Goal: Task Accomplishment & Management: Use online tool/utility

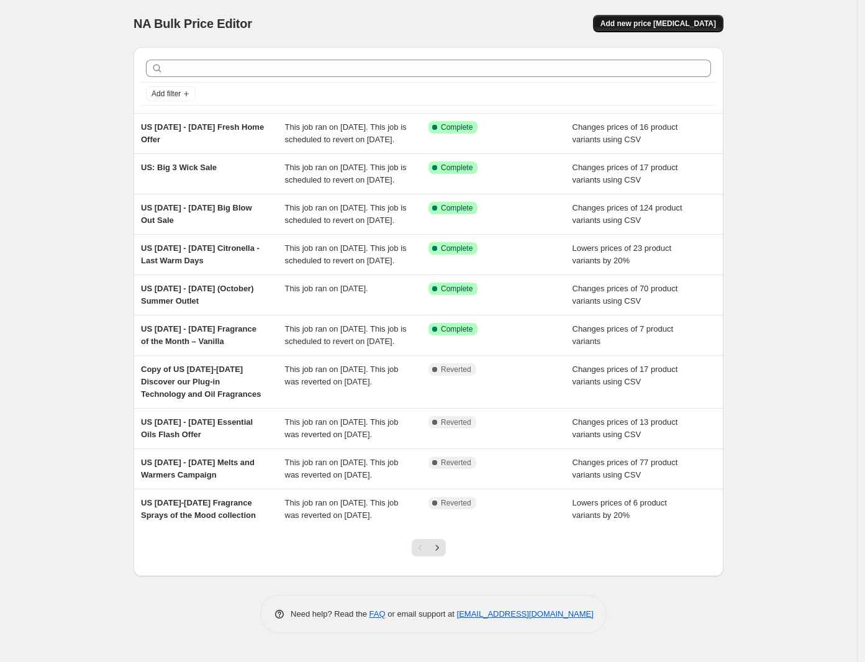
click at [660, 20] on span "Add new price [MEDICAL_DATA]" at bounding box center [659, 24] width 116 height 10
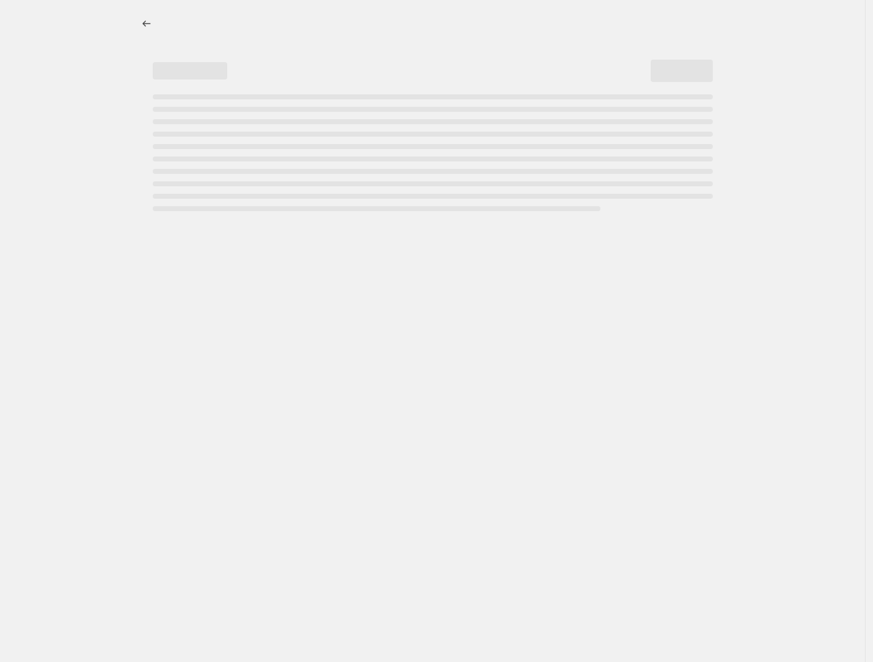
select select "percentage"
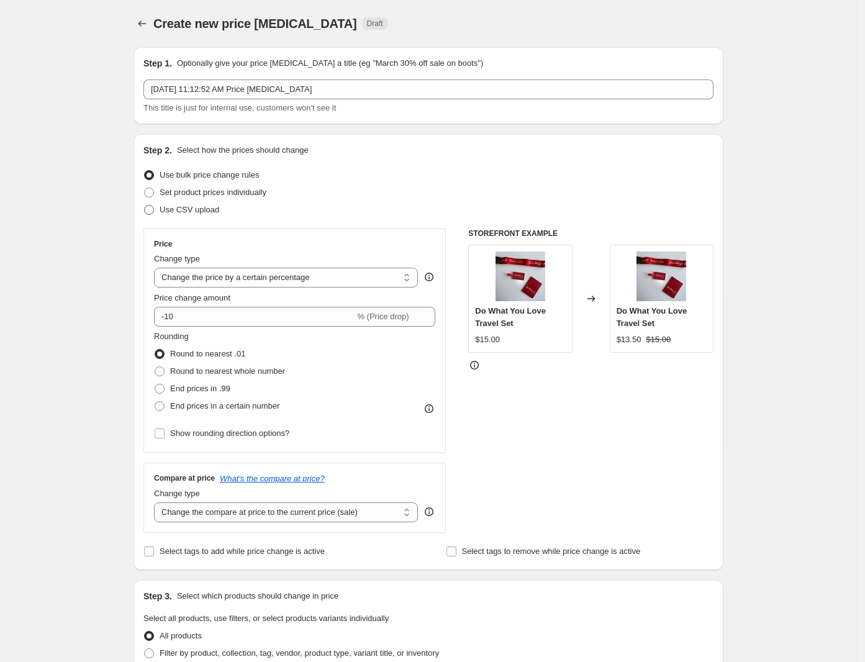
click at [150, 208] on span at bounding box center [149, 210] width 10 height 10
click at [145, 206] on input "Use CSV upload" at bounding box center [144, 205] width 1 height 1
radio input "true"
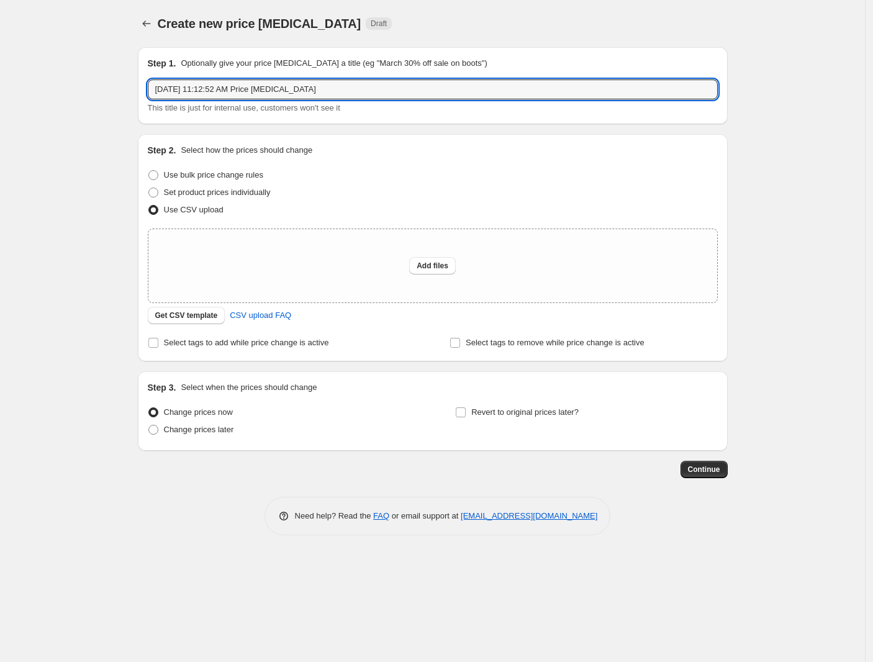
drag, startPoint x: 315, startPoint y: 91, endPoint x: 97, endPoint y: 84, distance: 218.1
click at [97, 84] on div "Create new price [MEDICAL_DATA]. This page is ready Create new price [MEDICAL_D…" at bounding box center [432, 331] width 865 height 662
paste input "[DATE] - [DATE] Selection of Decor Sale"
type input "US [DATE] - [DATE] Selection of Decor Sale"
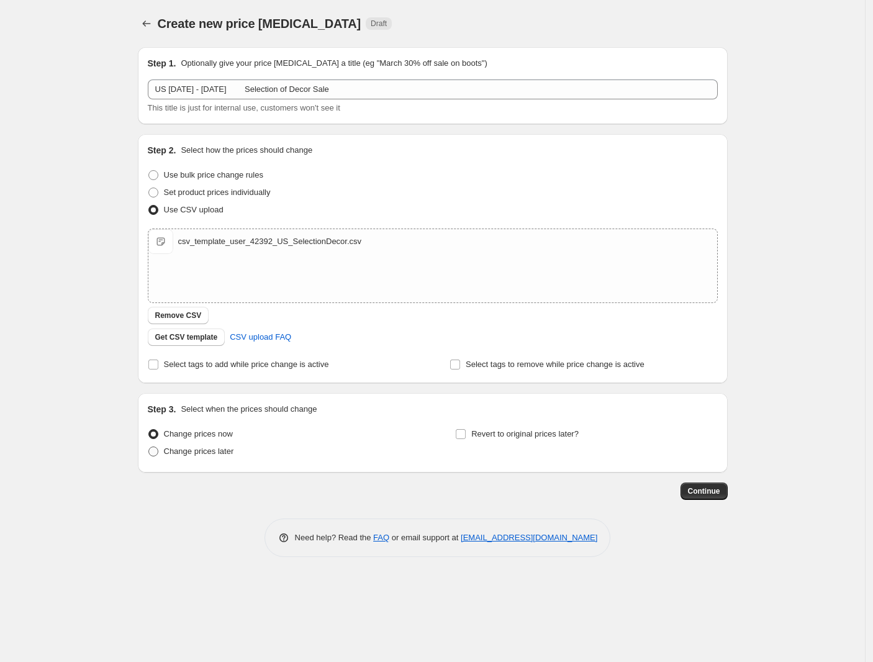
click at [153, 456] on label "Change prices later" at bounding box center [191, 451] width 86 height 17
click at [149, 447] on input "Change prices later" at bounding box center [148, 447] width 1 height 1
radio input "true"
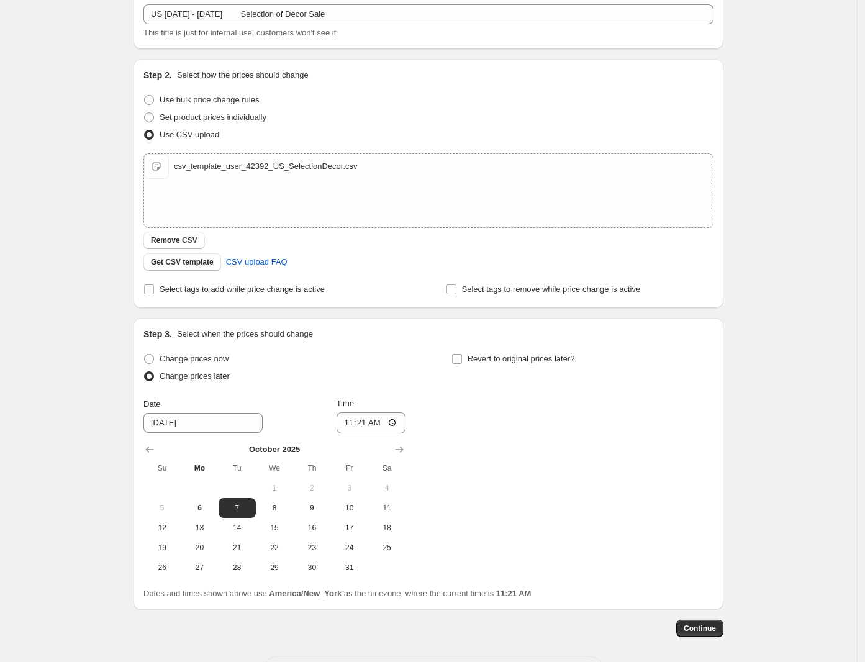
scroll to position [125, 0]
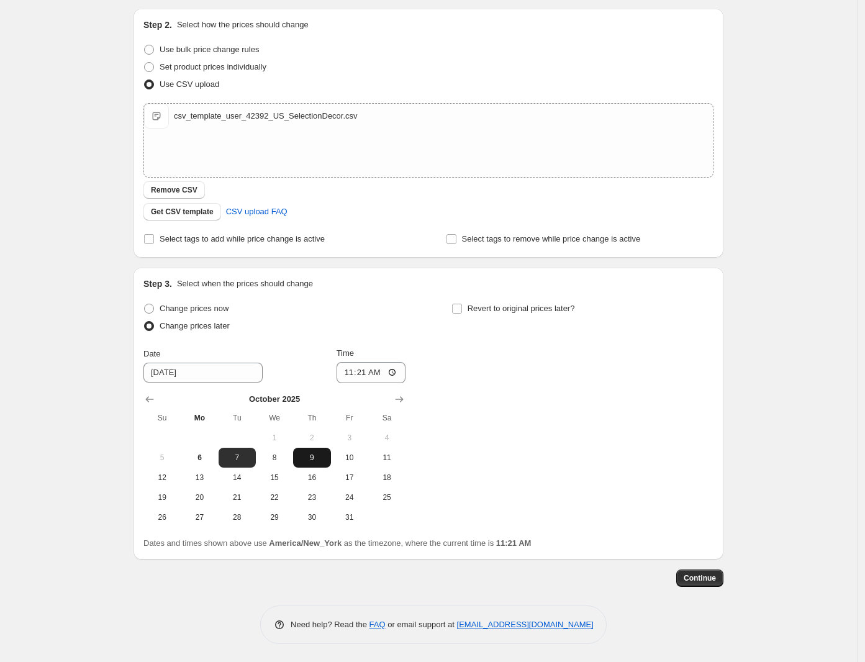
click at [324, 456] on span "9" at bounding box center [311, 458] width 27 height 10
type input "[DATE]"
click at [353, 372] on input "11:21" at bounding box center [372, 372] width 70 height 21
type input "08:00"
click at [462, 309] on input "Revert to original prices later?" at bounding box center [457, 309] width 10 height 10
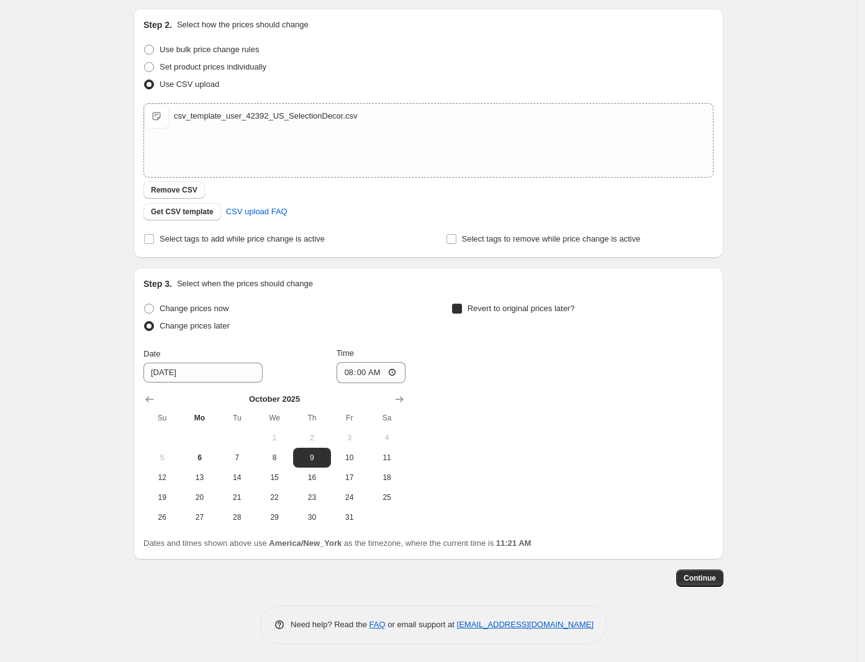
checkbox input "true"
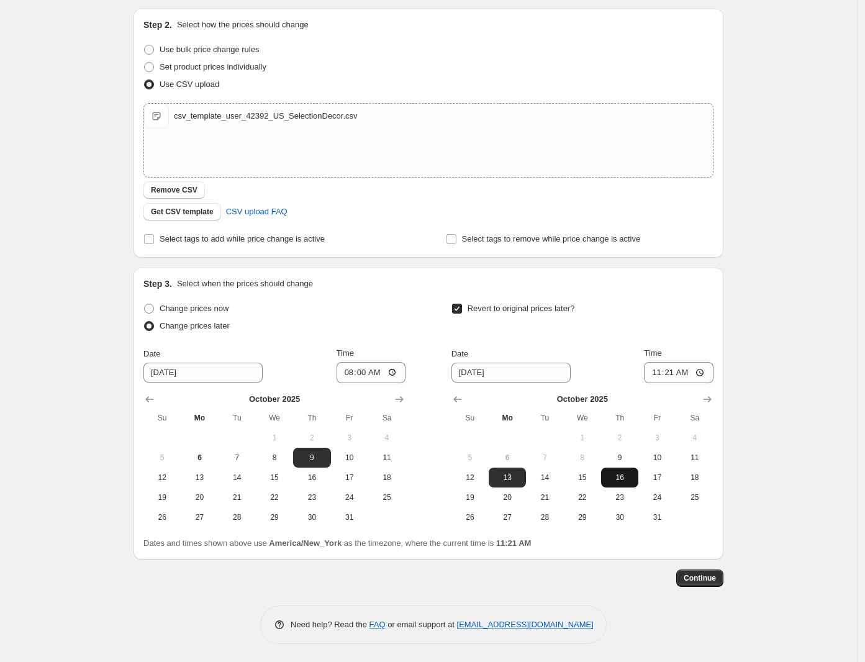
click at [632, 474] on span "16" at bounding box center [619, 478] width 27 height 10
type input "[DATE]"
click at [653, 369] on input "11:21" at bounding box center [679, 372] width 70 height 21
type input "07:59"
click at [715, 577] on span "Continue" at bounding box center [700, 578] width 32 height 10
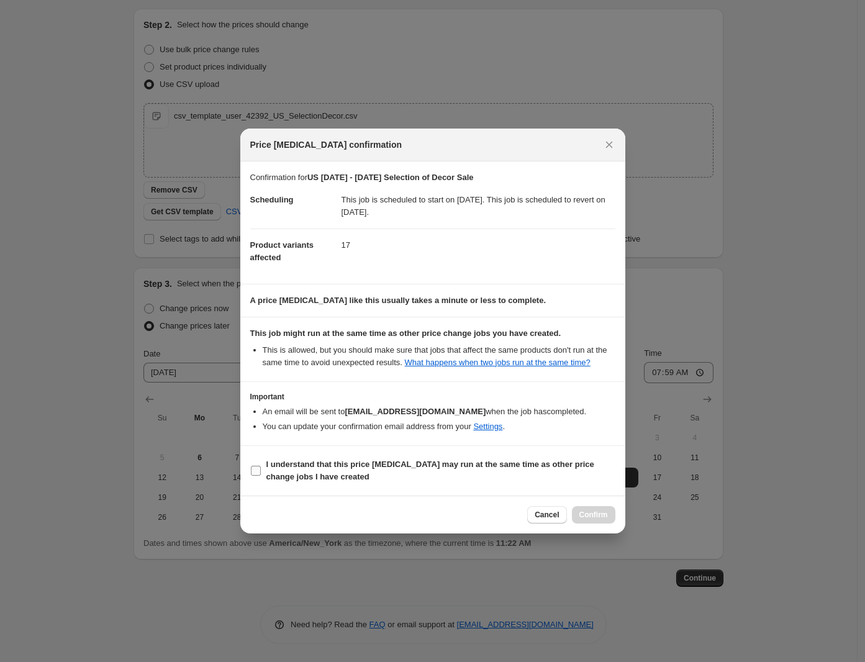
click at [342, 476] on span "I understand that this price [MEDICAL_DATA] may run at the same time as other p…" at bounding box center [440, 470] width 349 height 25
click at [261, 476] on input "I understand that this price [MEDICAL_DATA] may run at the same time as other p…" at bounding box center [256, 471] width 10 height 10
checkbox input "true"
click at [607, 510] on span "Confirm" at bounding box center [593, 515] width 29 height 10
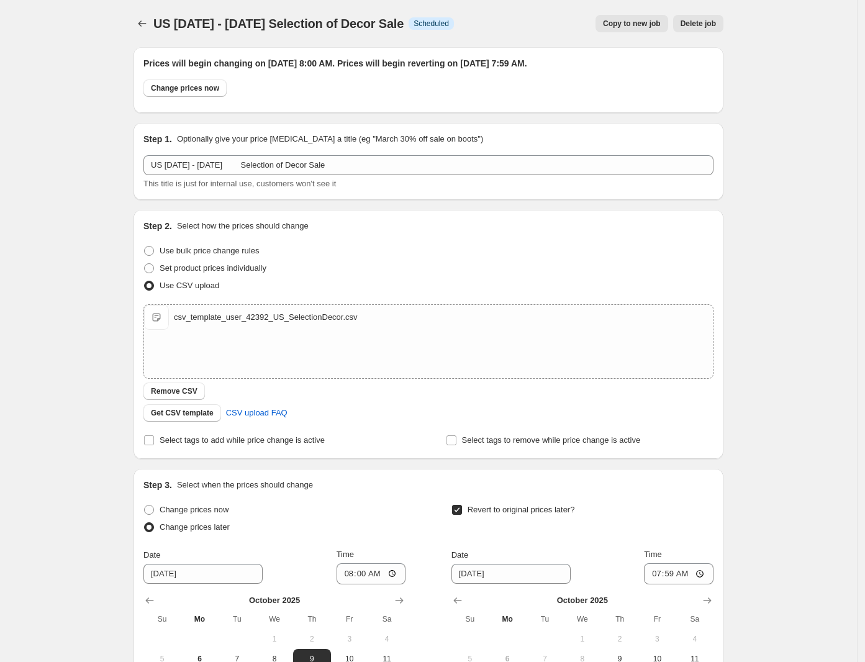
scroll to position [125, 0]
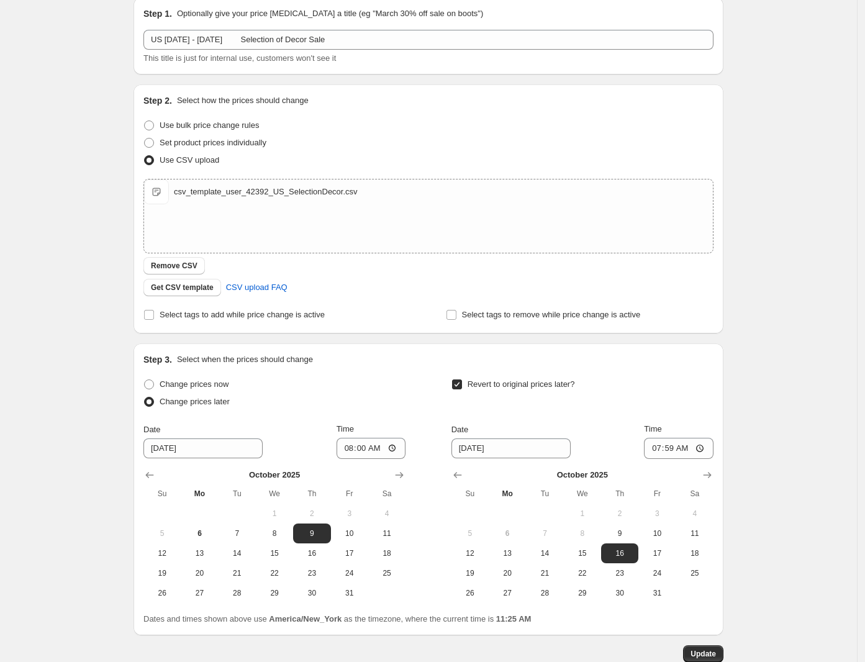
click at [16, 102] on div "US [DATE] - [DATE] Selection of Decor Sale. This page is ready US [DATE] - [DAT…" at bounding box center [428, 307] width 857 height 864
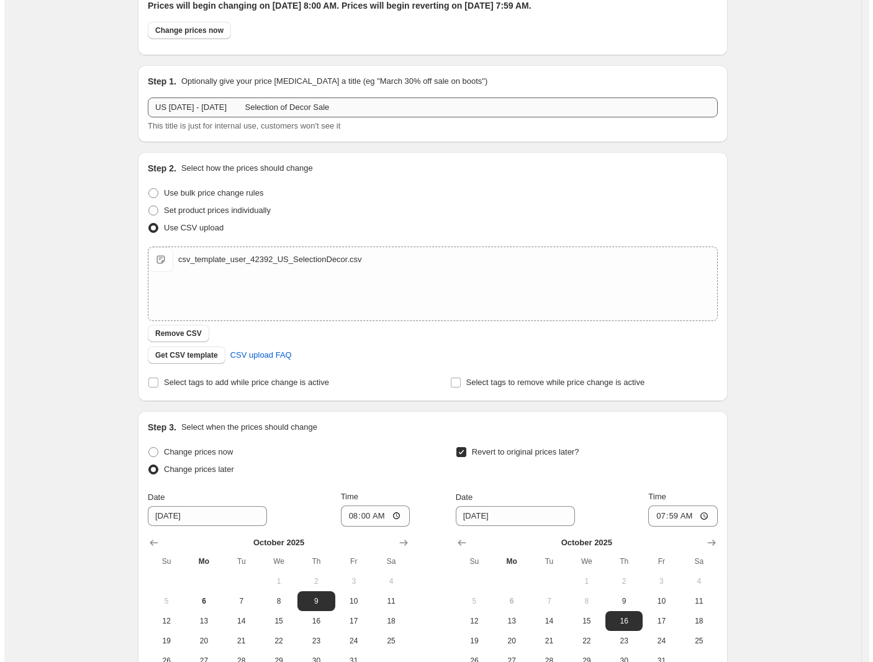
scroll to position [0, 0]
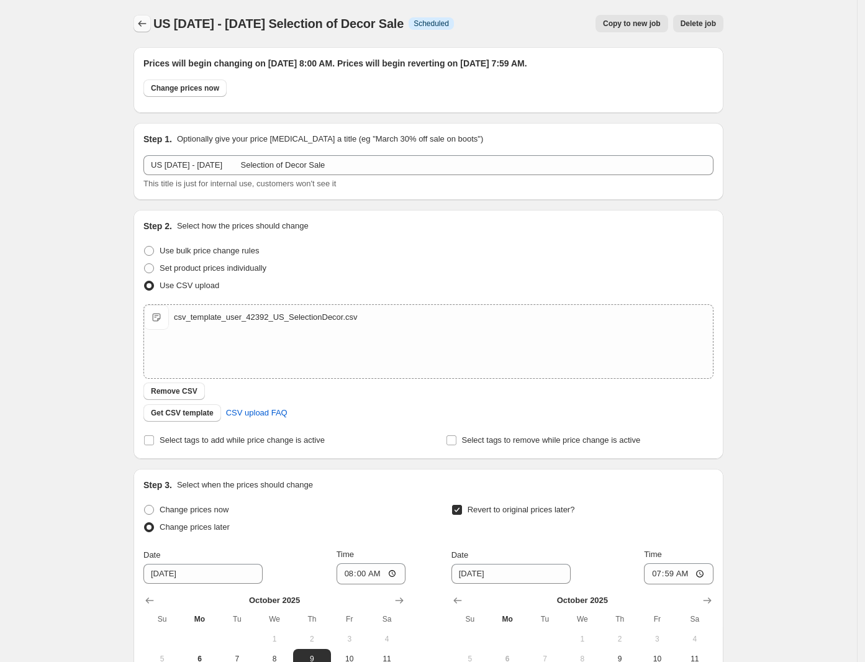
click at [144, 24] on icon "Price change jobs" at bounding box center [142, 23] width 12 height 12
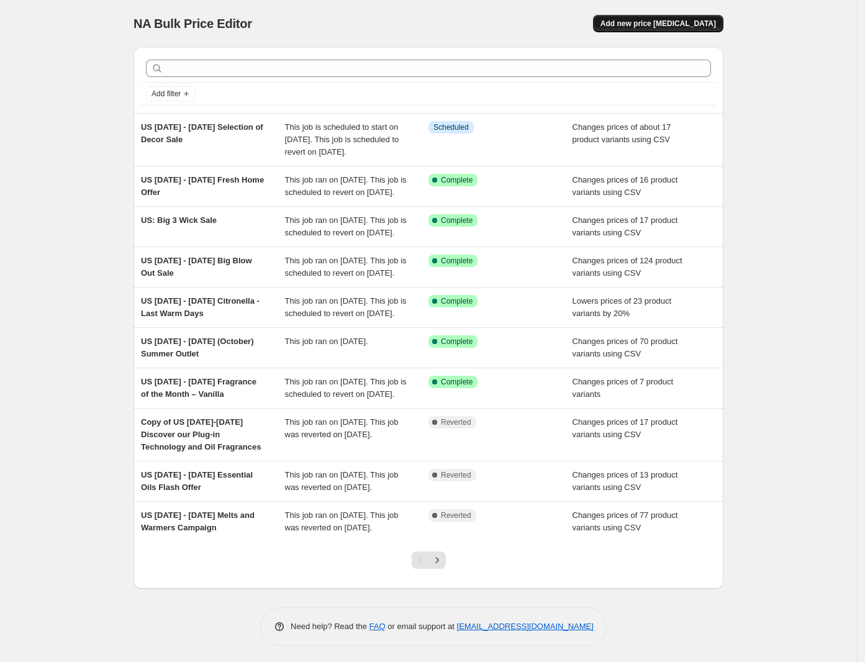
click at [656, 19] on span "Add new price [MEDICAL_DATA]" at bounding box center [659, 24] width 116 height 10
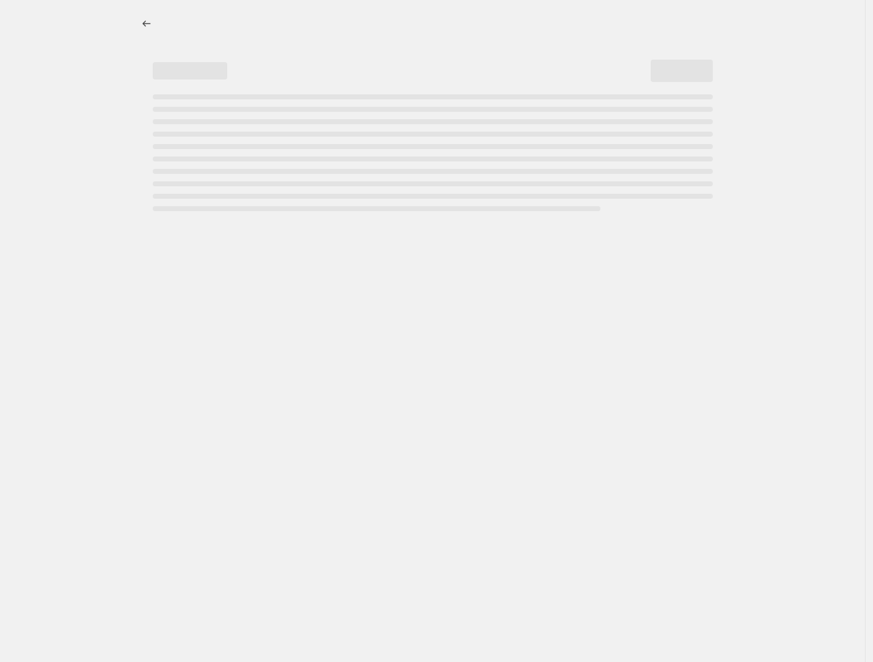
select select "percentage"
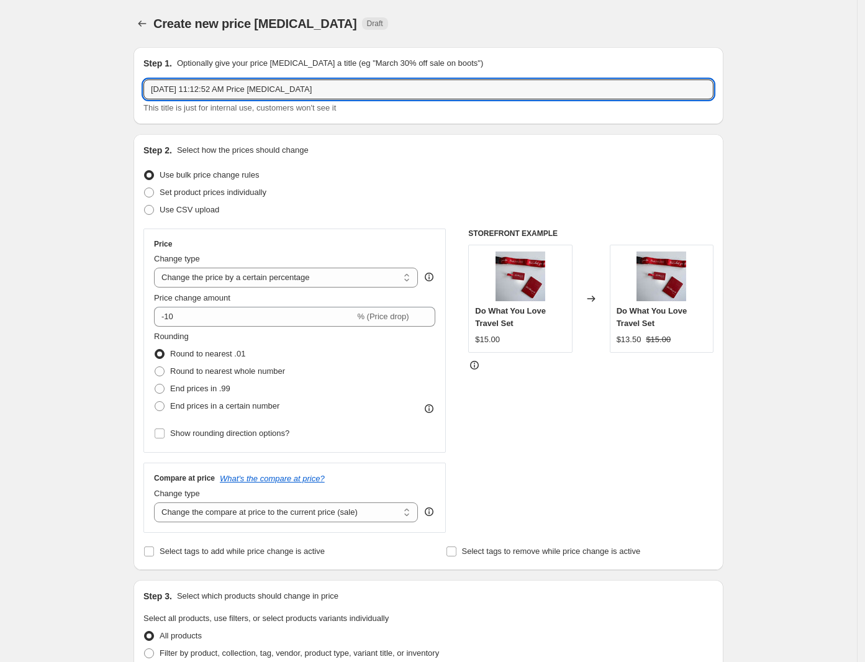
drag, startPoint x: 333, startPoint y: 86, endPoint x: 79, endPoint y: 81, distance: 254.7
click at [79, 81] on div "Create new price [MEDICAL_DATA]. This page is ready Create new price [MEDICAL_D…" at bounding box center [428, 622] width 857 height 1245
paste input "[DATE] - [DATE] Last Chance to Snatch These Products"
type input "US [DATE] - [DATE] Last Chance to Snatch These Products"
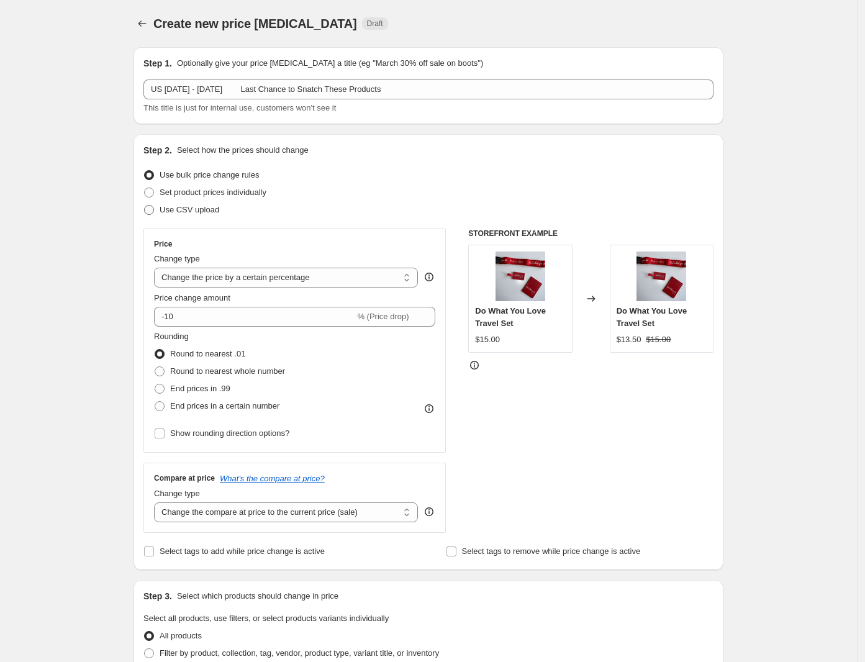
click at [151, 211] on span at bounding box center [149, 210] width 10 height 10
click at [145, 206] on input "Use CSV upload" at bounding box center [144, 205] width 1 height 1
radio input "true"
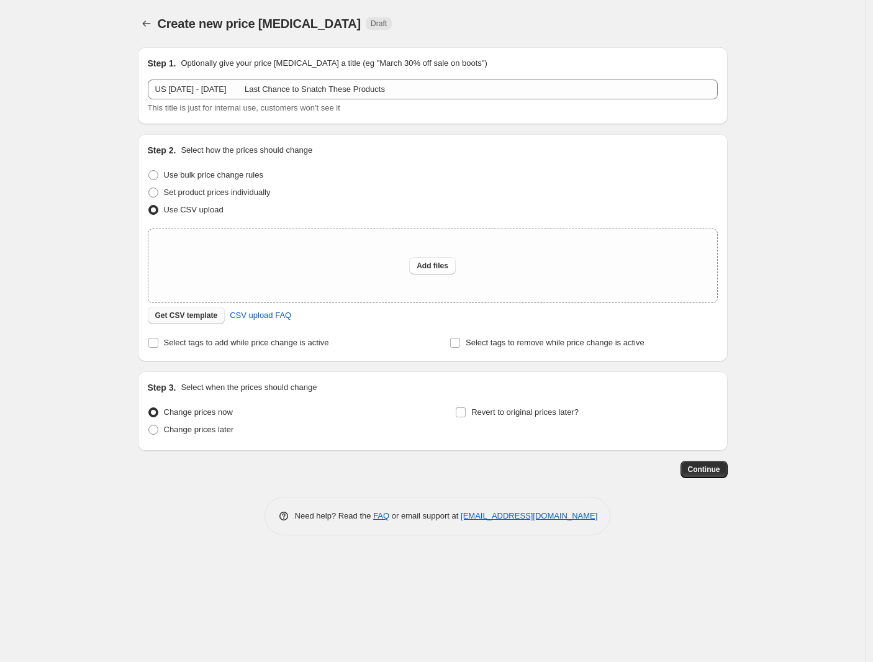
click at [200, 315] on span "Get CSV template" at bounding box center [186, 316] width 63 height 10
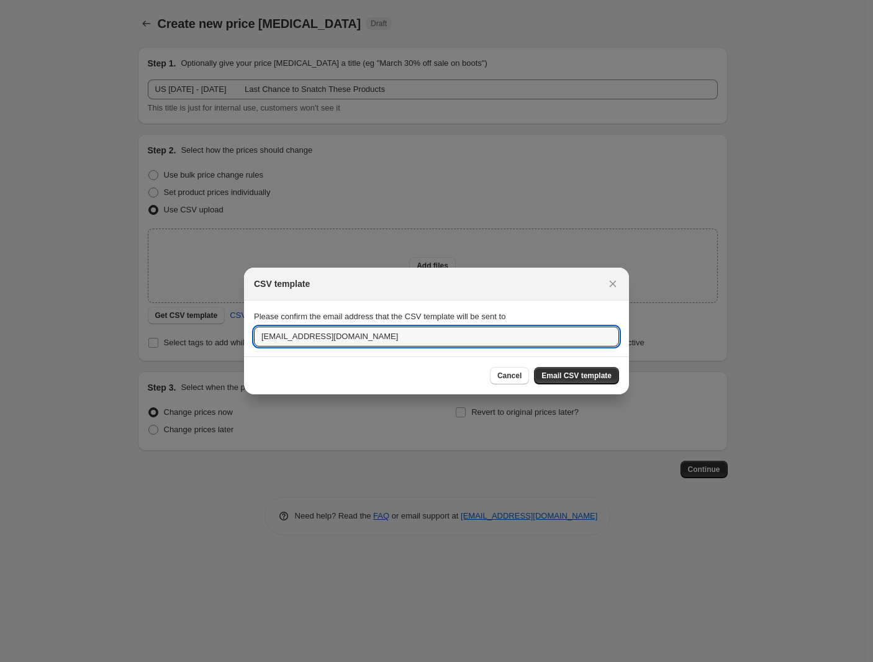
drag, startPoint x: 280, startPoint y: 338, endPoint x: 169, endPoint y: 342, distance: 111.2
click at [169, 661] on div "CSV template Please confirm the email address that the CSV template will be sen…" at bounding box center [436, 662] width 873 height 0
type input "[EMAIL_ADDRESS][DOMAIN_NAME]"
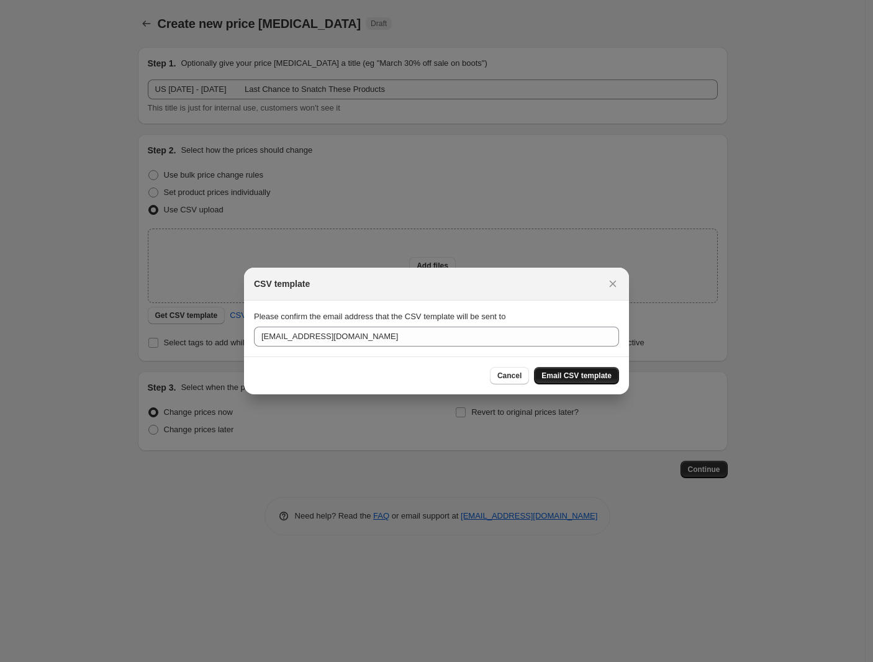
click at [570, 373] on span "Email CSV template" at bounding box center [577, 376] width 70 height 10
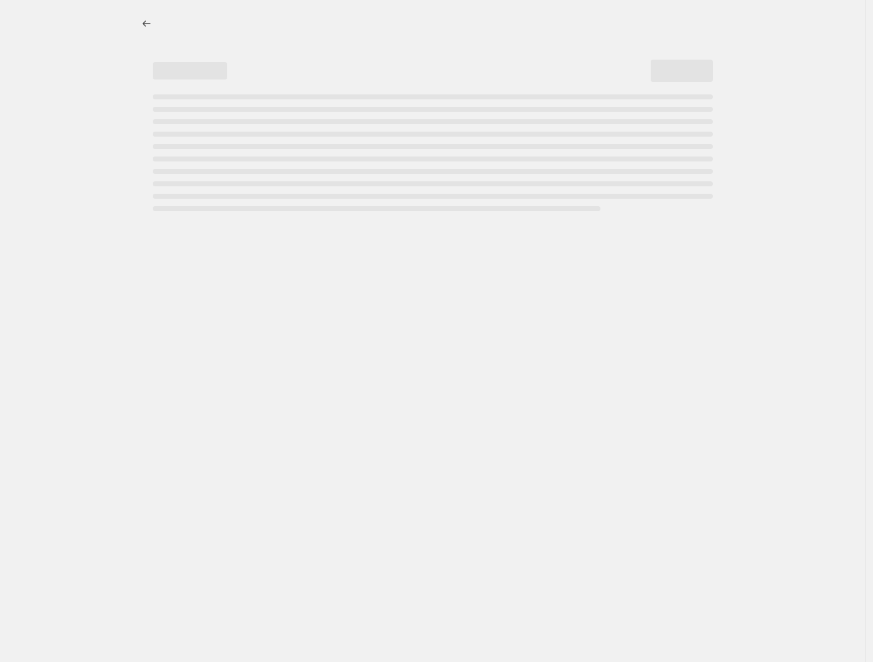
select select "percentage"
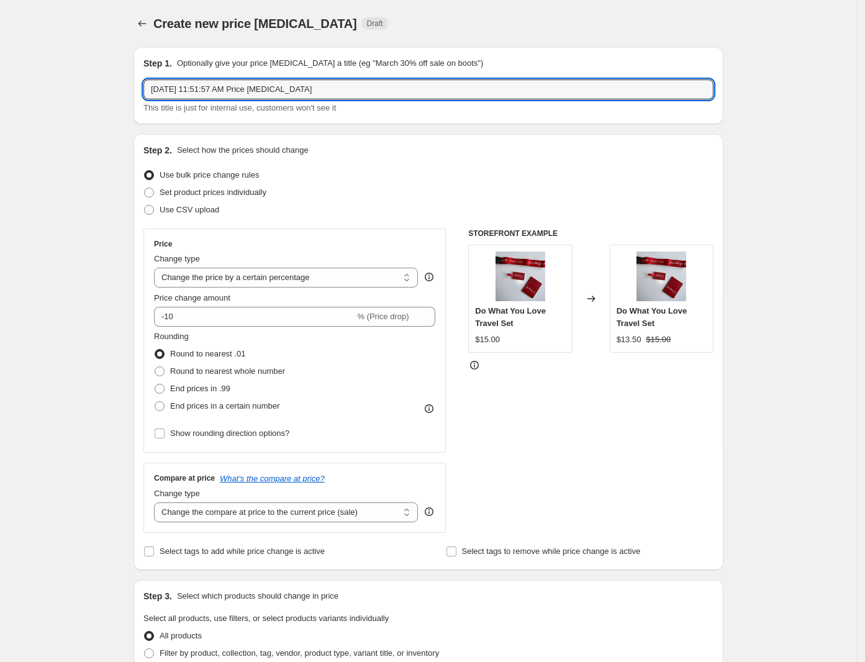
drag, startPoint x: 364, startPoint y: 86, endPoint x: 135, endPoint y: 102, distance: 229.7
click at [135, 102] on div "Step 1. Optionally give your price change job a title (eg "March 30% off sale o…" at bounding box center [424, 603] width 600 height 1132
click at [265, 85] on input "US" at bounding box center [428, 89] width 570 height 20
paste input "[DATE] - [DATE] Last Chance to Snatch These Products"
type input "US [DATE] - [DATE] Last Chance to Snatch These Products"
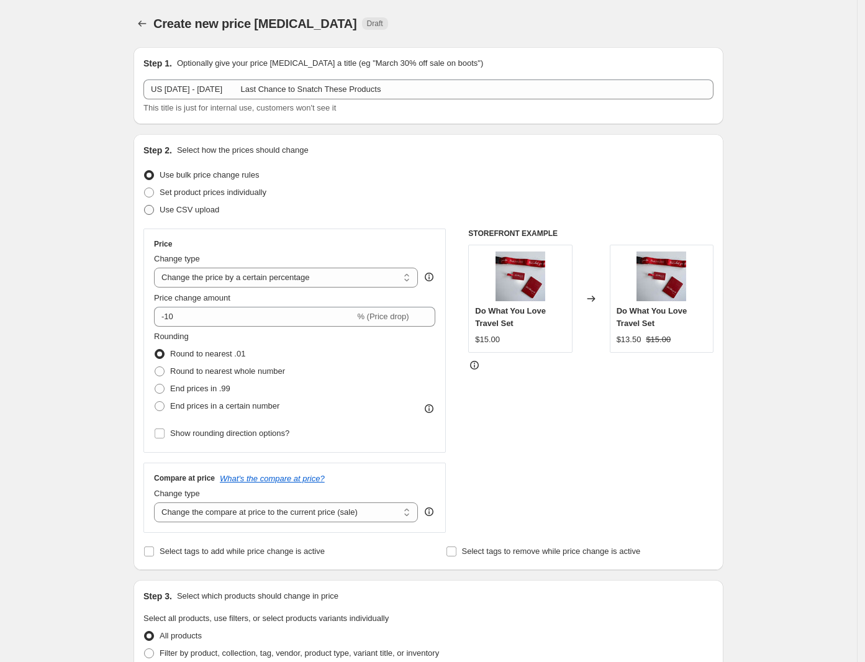
click at [152, 208] on span at bounding box center [149, 210] width 10 height 10
click at [145, 206] on input "Use CSV upload" at bounding box center [144, 205] width 1 height 1
radio input "true"
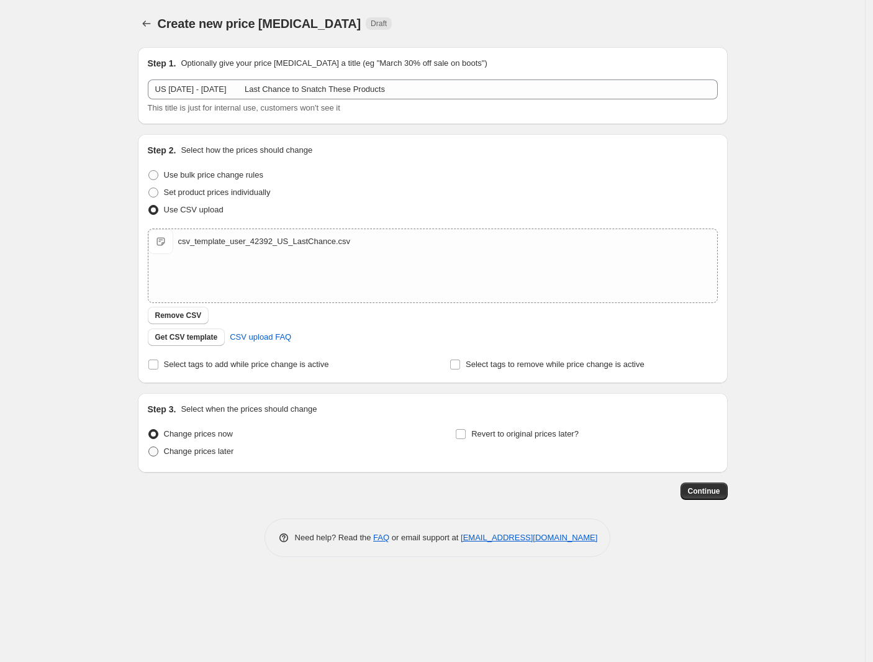
click at [153, 454] on span at bounding box center [153, 452] width 10 height 10
click at [149, 447] on input "Change prices later" at bounding box center [148, 447] width 1 height 1
radio input "true"
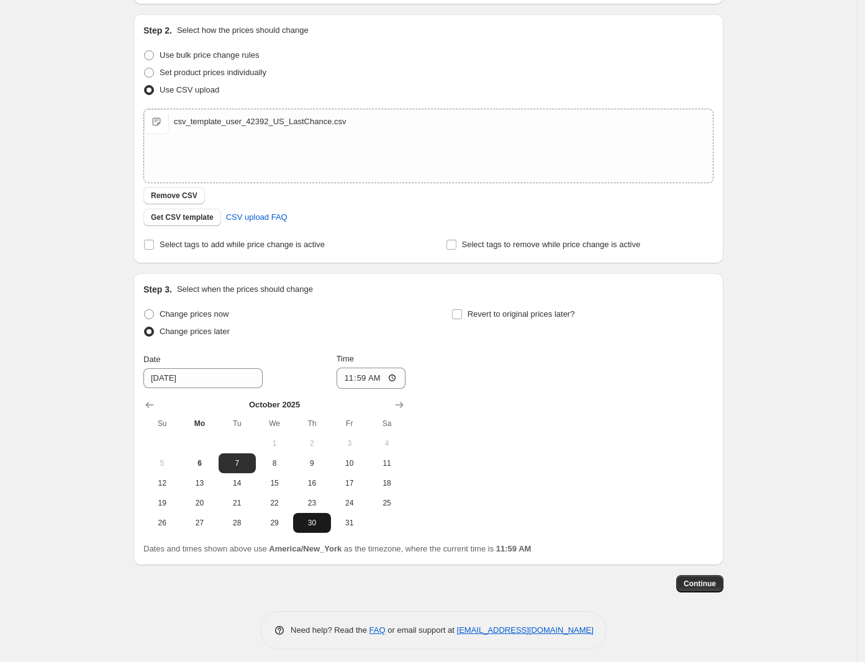
scroll to position [125, 0]
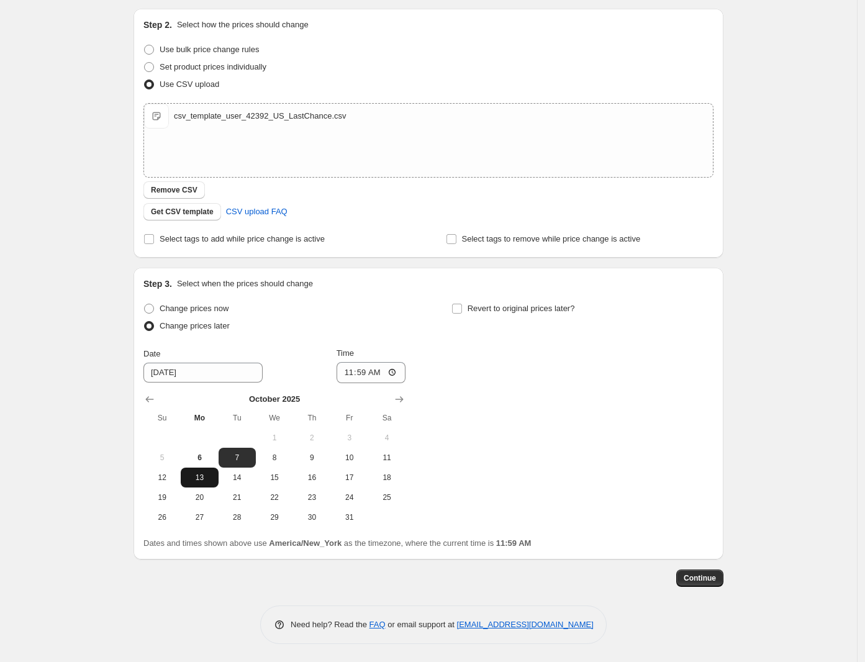
click at [200, 481] on span "13" at bounding box center [199, 478] width 27 height 10
type input "[DATE]"
click at [348, 374] on input "11:59" at bounding box center [372, 372] width 70 height 21
type input "08:00"
click at [462, 306] on input "Revert to original prices later?" at bounding box center [457, 309] width 10 height 10
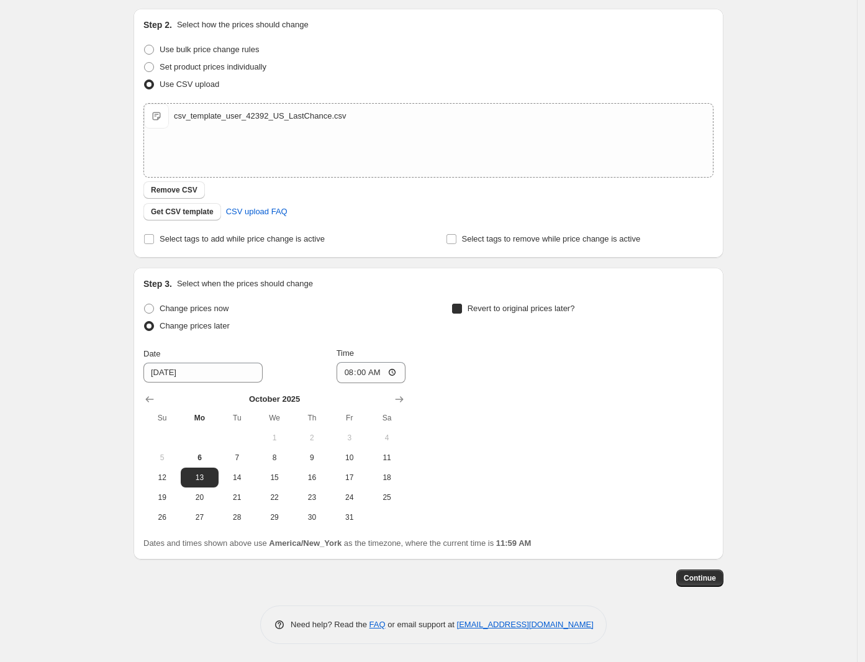
checkbox input "true"
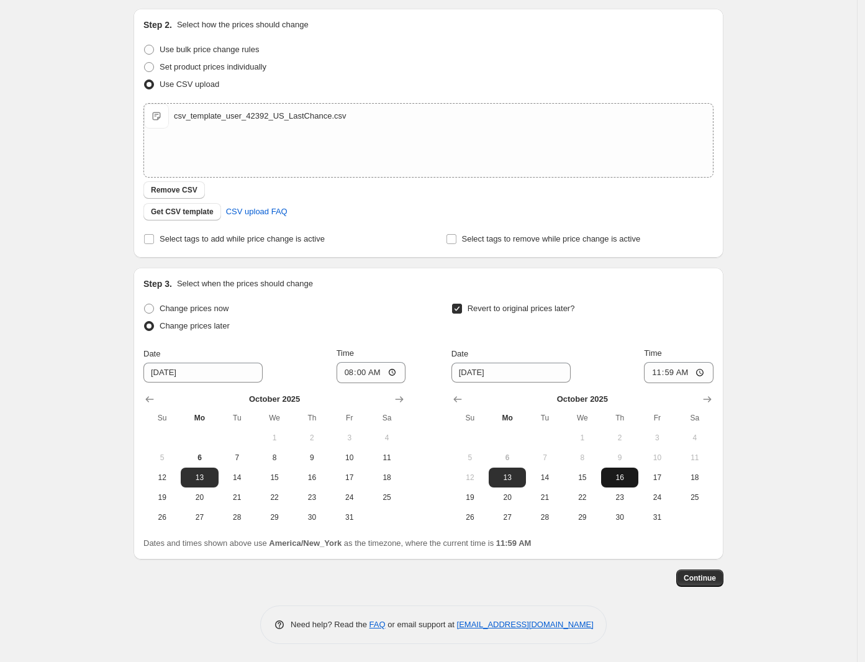
click at [629, 474] on span "16" at bounding box center [619, 478] width 27 height 10
type input "[DATE]"
click at [656, 374] on input "11:59" at bounding box center [679, 372] width 70 height 21
type input "07:59"
click at [705, 578] on span "Continue" at bounding box center [700, 578] width 32 height 10
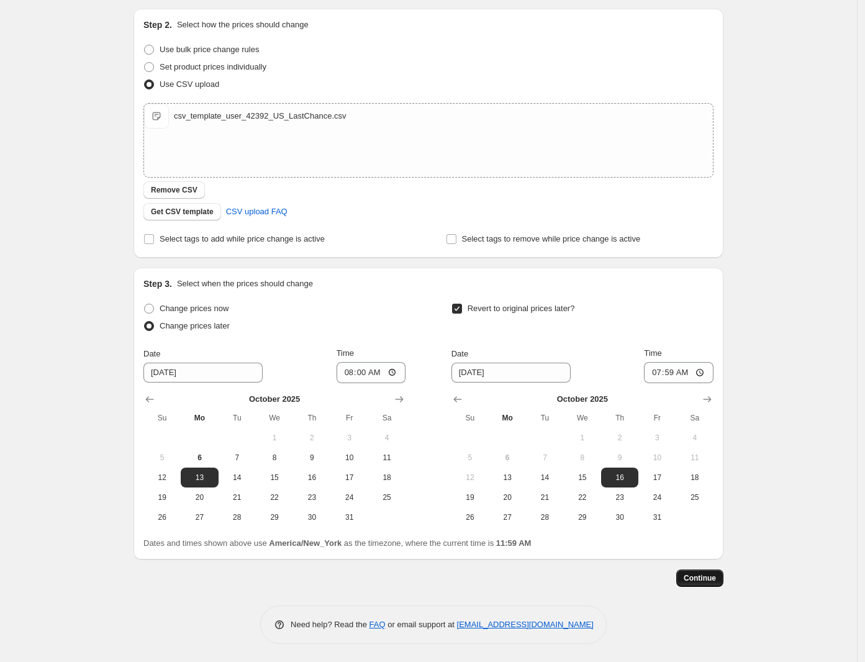
scroll to position [0, 0]
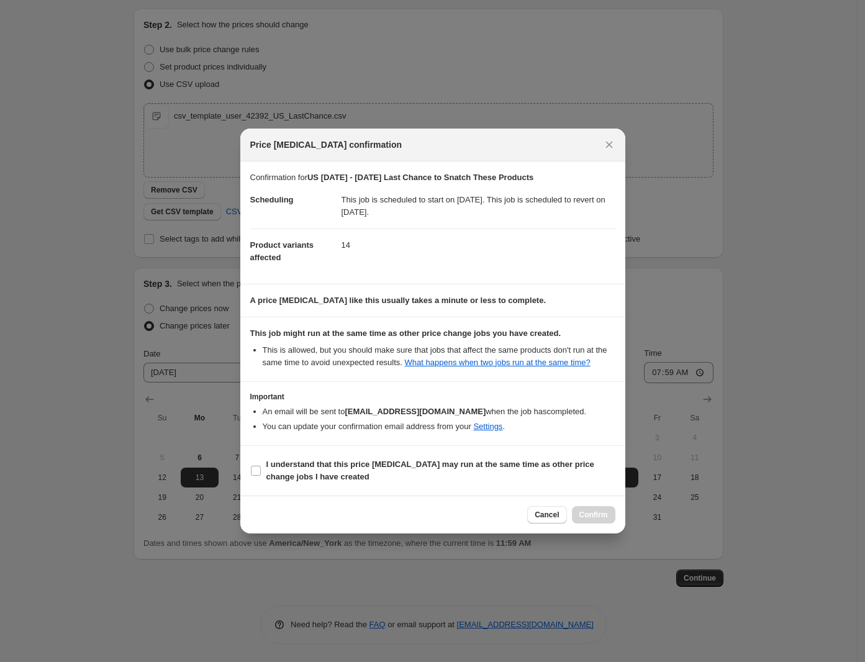
drag, startPoint x: 422, startPoint y: 466, endPoint x: 456, endPoint y: 488, distance: 40.5
click at [435, 463] on b "I understand that this price [MEDICAL_DATA] may run at the same time as other p…" at bounding box center [430, 471] width 328 height 22
click at [481, 469] on b "I understand that this price [MEDICAL_DATA] may run at the same time as other p…" at bounding box center [430, 471] width 328 height 22
click at [261, 469] on input "I understand that this price [MEDICAL_DATA] may run at the same time as other p…" at bounding box center [256, 471] width 10 height 10
checkbox input "true"
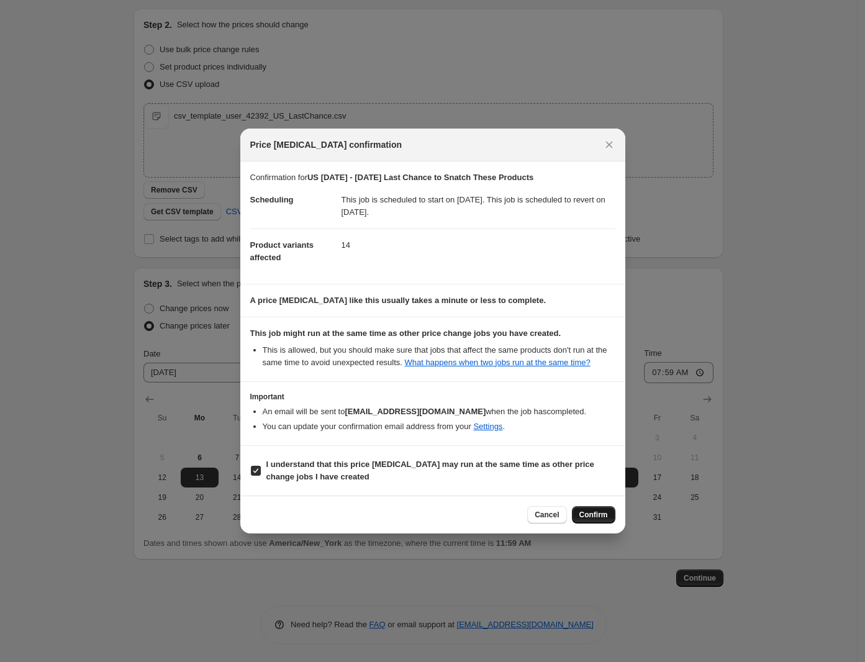
click at [589, 515] on span "Confirm" at bounding box center [593, 515] width 29 height 10
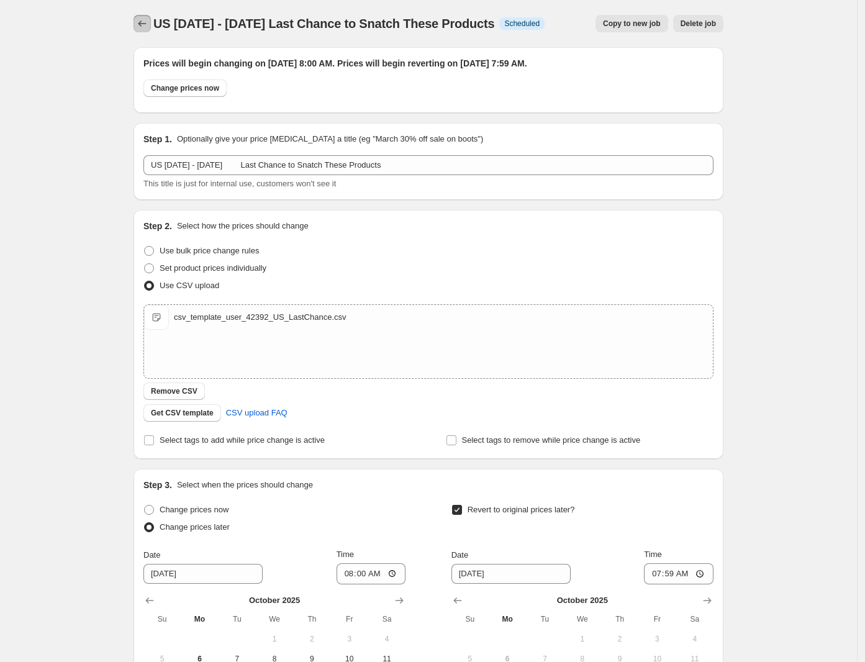
click at [147, 29] on icon "Price change jobs" at bounding box center [142, 23] width 12 height 12
